Goal: Use online tool/utility: Utilize a website feature to perform a specific function

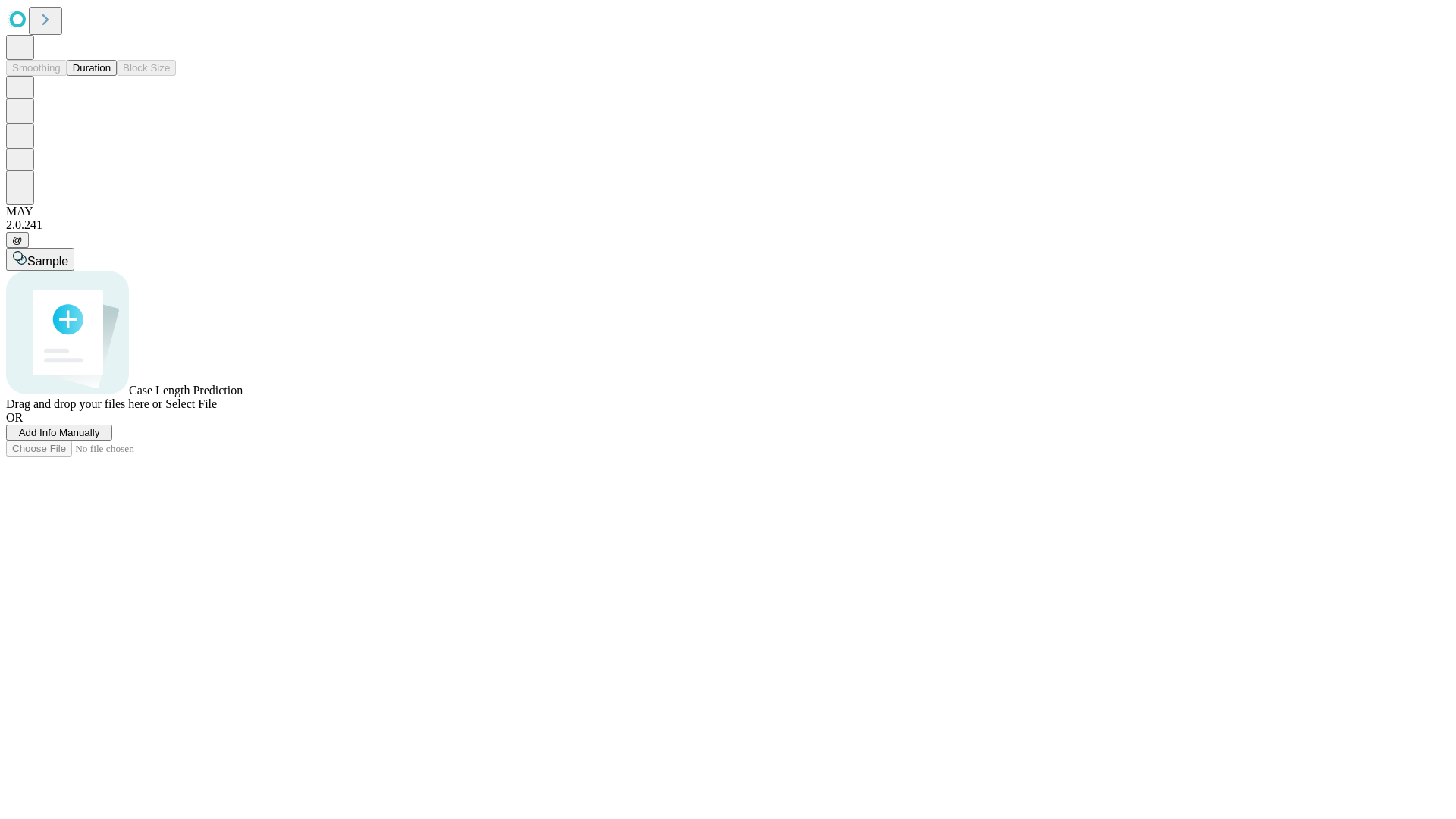
click at [217, 410] on span "Select File" at bounding box center [190, 404] width 51 height 13
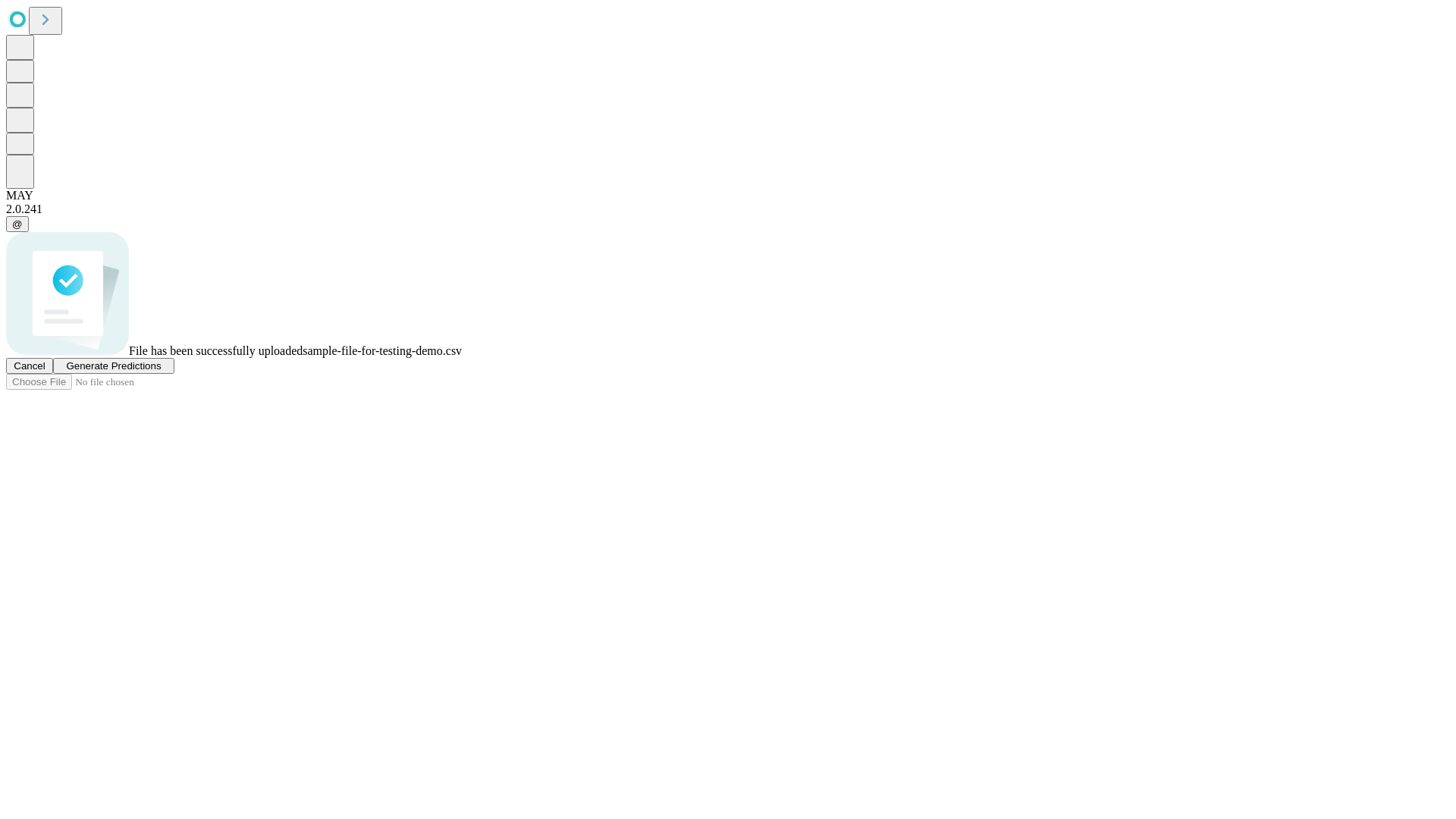
click at [161, 372] on span "Generate Predictions" at bounding box center [113, 366] width 95 height 11
